Goal: Find specific page/section: Find specific page/section

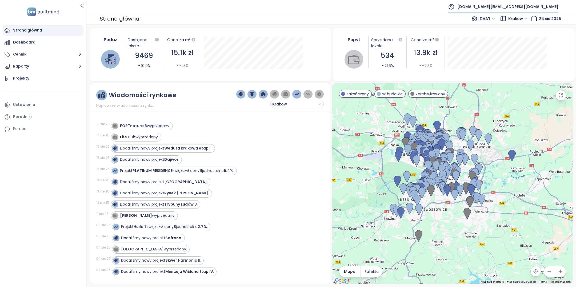
click at [537, 5] on span "[DOMAIN_NAME][EMAIL_ADDRESS][DOMAIN_NAME]" at bounding box center [508, 6] width 101 height 13
click at [530, 20] on span "Wyloguj się" at bounding box center [521, 21] width 21 height 5
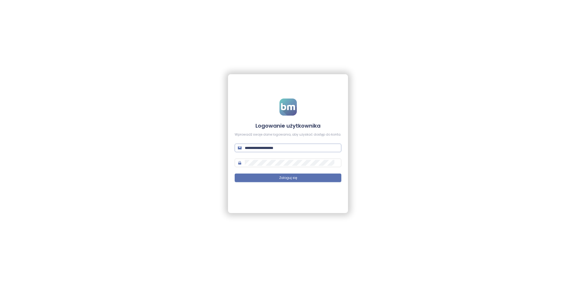
click at [275, 148] on input "**********" at bounding box center [291, 148] width 93 height 6
type input "*"
click at [281, 141] on form "Logowanie użytkownika Wprowadź swoje dane logowania, aby uzyskać dostęp do kont…" at bounding box center [288, 143] width 107 height 90
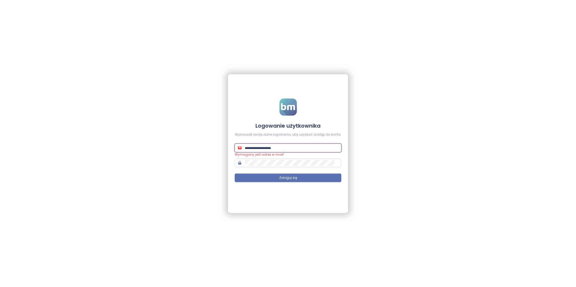
click at [281, 145] on input "text" at bounding box center [291, 148] width 93 height 6
click at [280, 149] on input "text" at bounding box center [291, 148] width 93 height 6
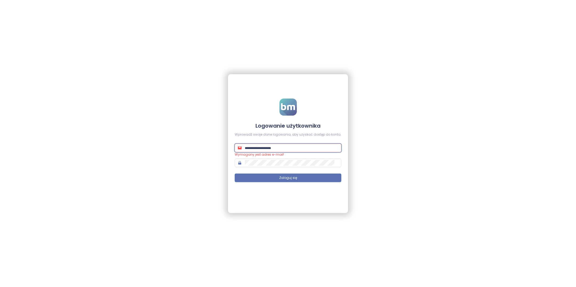
click at [280, 149] on input "text" at bounding box center [291, 148] width 93 height 6
type input "**********"
click at [306, 178] on button "Zaloguj się" at bounding box center [288, 177] width 107 height 9
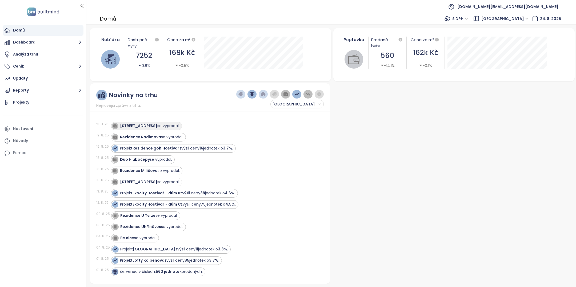
click at [134, 125] on strong "[STREET_ADDRESS]" at bounding box center [138, 125] width 37 height 5
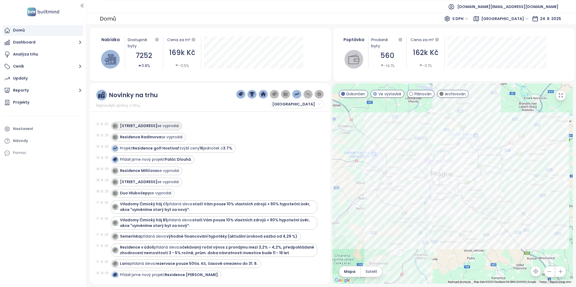
click at [149, 124] on div "Záhřebská 28 se vyprodal." at bounding box center [149, 126] width 59 height 6
click at [142, 124] on strong "[STREET_ADDRESS]" at bounding box center [138, 125] width 37 height 5
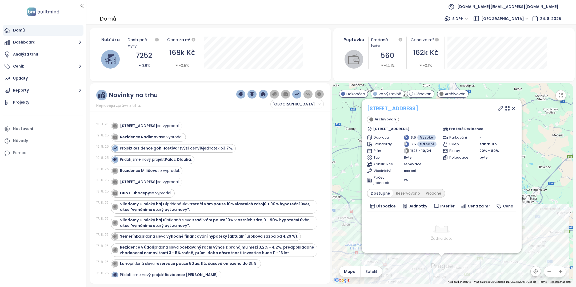
click at [394, 108] on link "[STREET_ADDRESS]" at bounding box center [392, 108] width 51 height 7
click at [159, 135] on strong "Rezidence Radimova" at bounding box center [140, 136] width 41 height 5
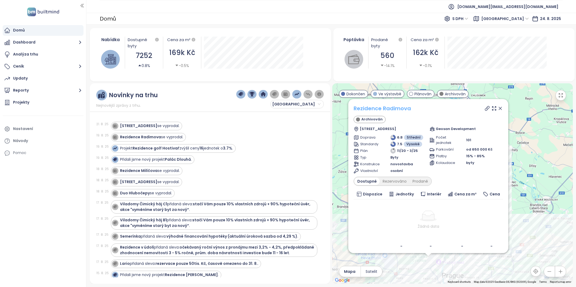
click at [386, 108] on link "Rezidence Radimova" at bounding box center [382, 108] width 57 height 7
click at [137, 170] on strong "Rezidence Milíčova" at bounding box center [139, 170] width 38 height 5
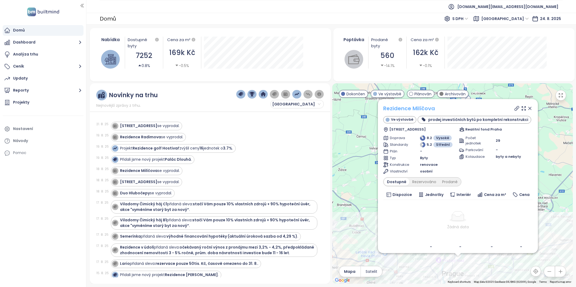
click at [394, 106] on link "Rezidence Milíčova" at bounding box center [409, 108] width 52 height 7
click at [150, 181] on div "[STREET_ADDRESS] se vyprodal." at bounding box center [149, 182] width 59 height 6
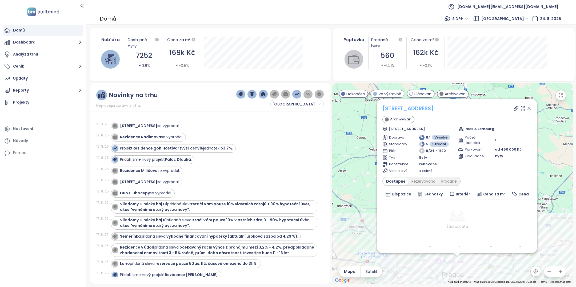
click at [403, 110] on link "[STREET_ADDRESS]" at bounding box center [408, 108] width 51 height 7
click at [135, 192] on strong "Duo Hlubočepy" at bounding box center [135, 192] width 30 height 5
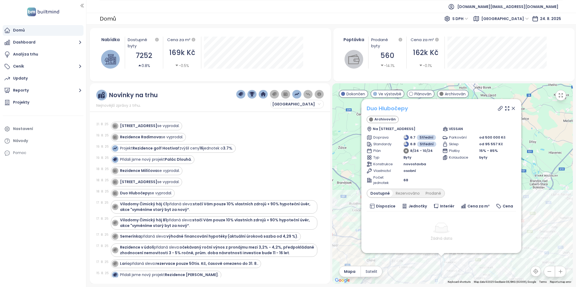
click at [397, 107] on link "Duo Hlubočepy" at bounding box center [387, 108] width 41 height 7
click at [46, 93] on button "Reporty" at bounding box center [43, 90] width 81 height 11
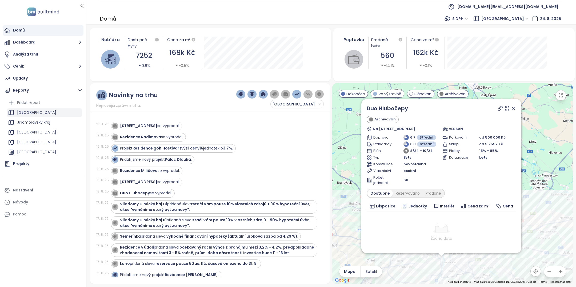
click at [42, 110] on div "[GEOGRAPHIC_DATA]" at bounding box center [45, 112] width 76 height 9
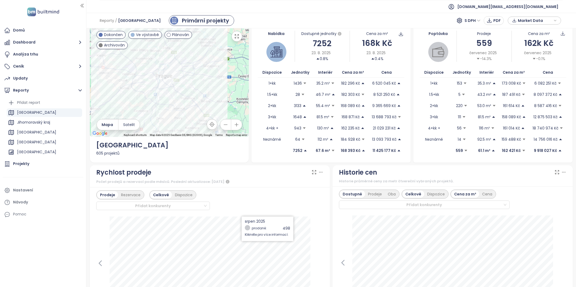
scroll to position [8, 0]
click at [549, 7] on span "[DOMAIN_NAME][EMAIL_ADDRESS][DOMAIN_NAME]" at bounding box center [508, 6] width 101 height 13
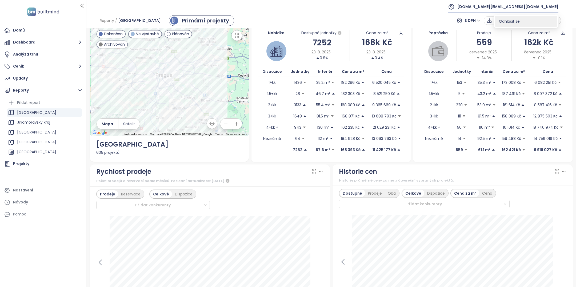
click at [517, 22] on span "Odhlásit se" at bounding box center [509, 21] width 21 height 5
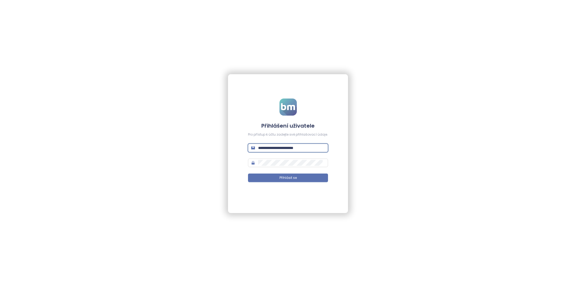
click at [289, 148] on input "**********" at bounding box center [291, 148] width 67 height 6
type input "**********"
click at [312, 182] on form "**********" at bounding box center [288, 143] width 80 height 90
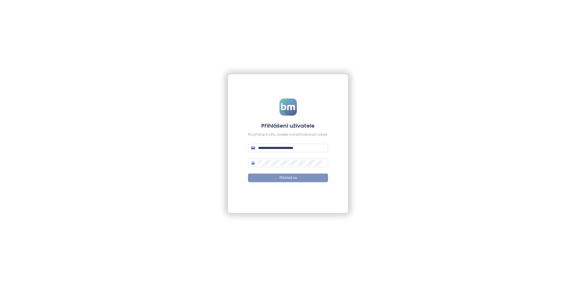
click at [312, 180] on button "Přihlásit se" at bounding box center [288, 177] width 80 height 9
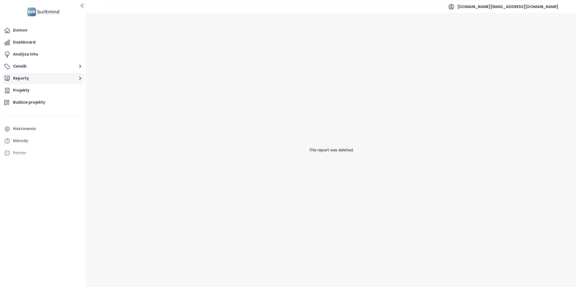
click at [35, 77] on button "Reporty" at bounding box center [43, 78] width 81 height 11
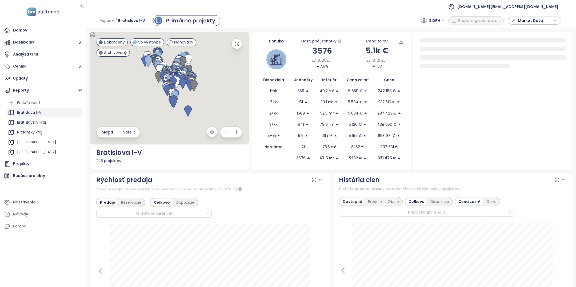
click at [41, 115] on div "Bratislava I-V" at bounding box center [29, 112] width 24 height 7
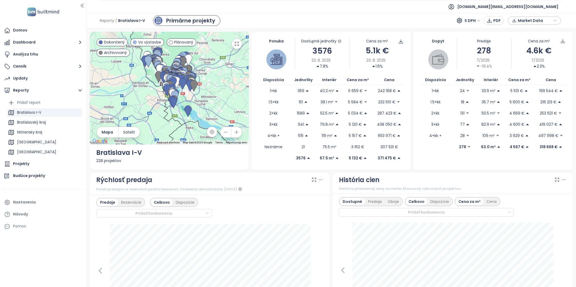
scroll to position [59, 0]
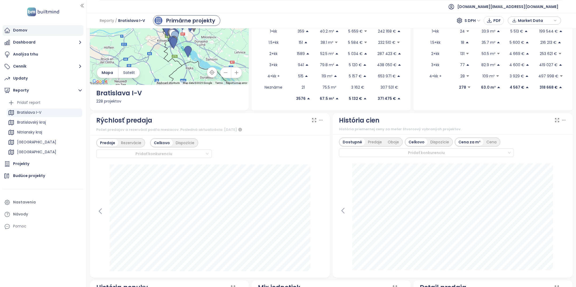
click at [29, 27] on div "Domov" at bounding box center [43, 30] width 81 height 11
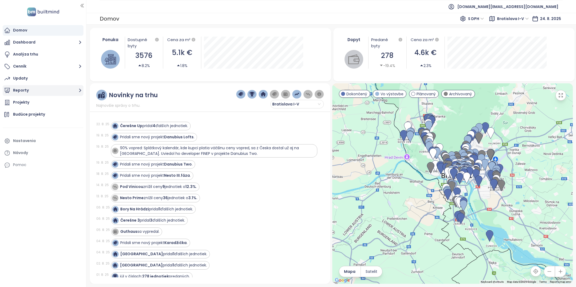
click at [27, 85] on button "Reporty" at bounding box center [43, 90] width 81 height 11
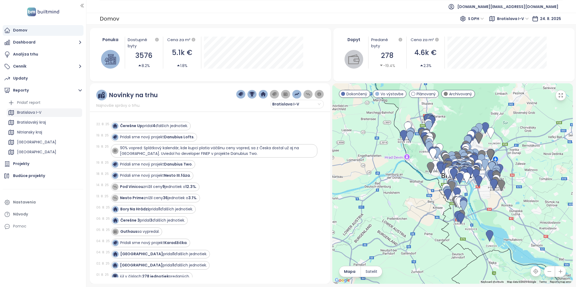
click at [41, 112] on div "Bratislava I-V" at bounding box center [29, 112] width 24 height 7
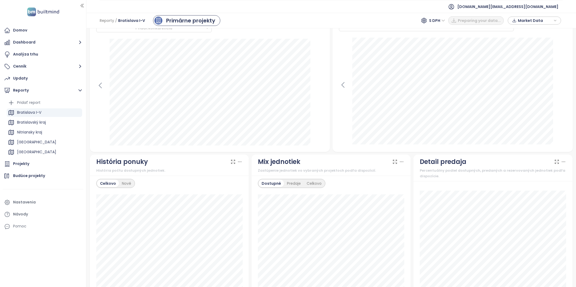
scroll to position [195, 0]
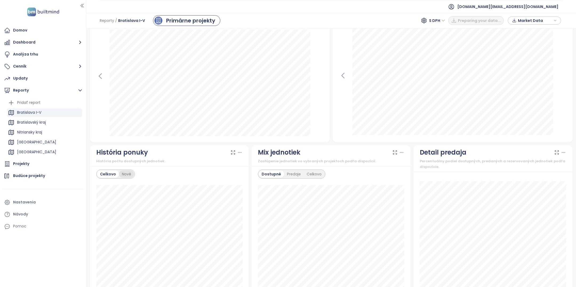
click at [129, 170] on div "Nové" at bounding box center [126, 173] width 15 height 7
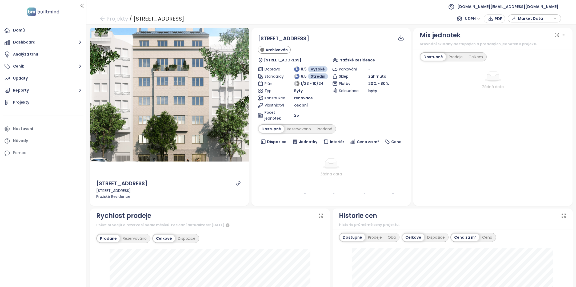
click at [239, 185] on icon "link" at bounding box center [238, 183] width 5 height 5
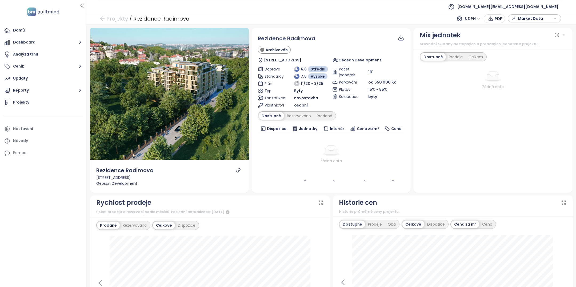
click at [235, 169] on div at bounding box center [238, 170] width 6 height 5
click at [239, 169] on icon "link" at bounding box center [238, 170] width 5 height 5
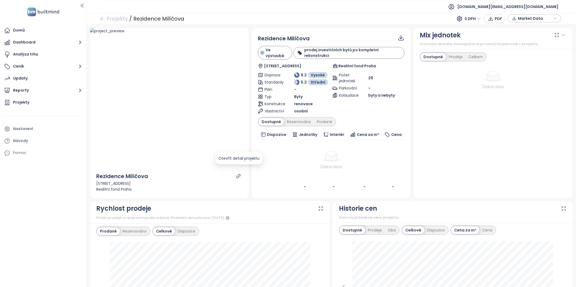
click at [239, 174] on icon "link" at bounding box center [238, 176] width 5 height 5
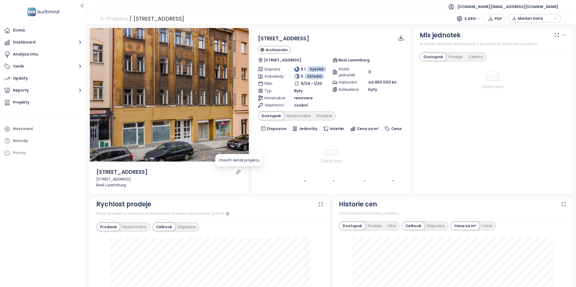
click at [239, 170] on icon "link" at bounding box center [238, 171] width 5 height 5
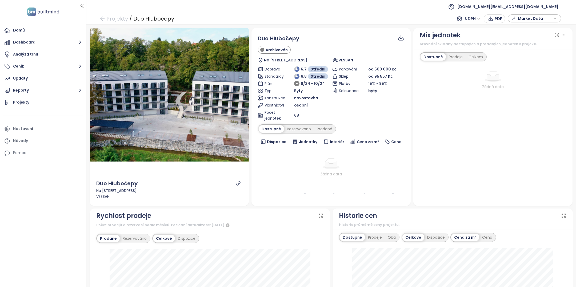
click at [239, 185] on div at bounding box center [239, 183] width 8 height 8
click at [239, 183] on icon "link" at bounding box center [238, 183] width 5 height 5
